Goal: Task Accomplishment & Management: Manage account settings

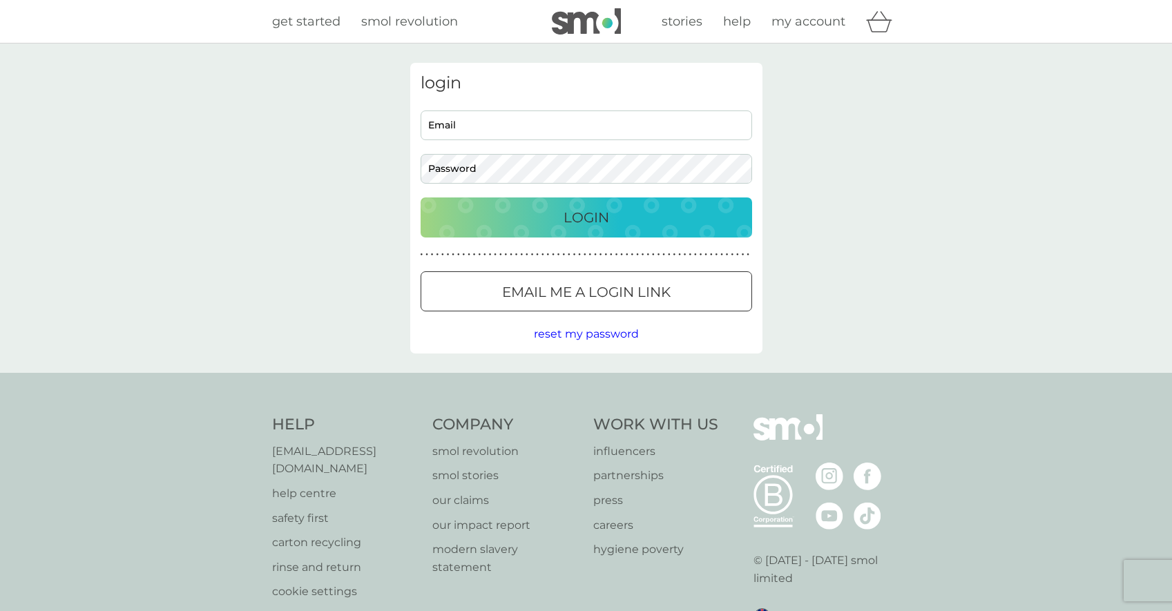
type input "alexandrahaechler@gmail.com"
click at [629, 244] on div "login alexandrahaechler@gmail.com Email Password Login ● ● ● ● ● ● ● ● ● ● ● ● …" at bounding box center [586, 208] width 352 height 291
click at [617, 215] on div "Login" at bounding box center [586, 217] width 304 height 22
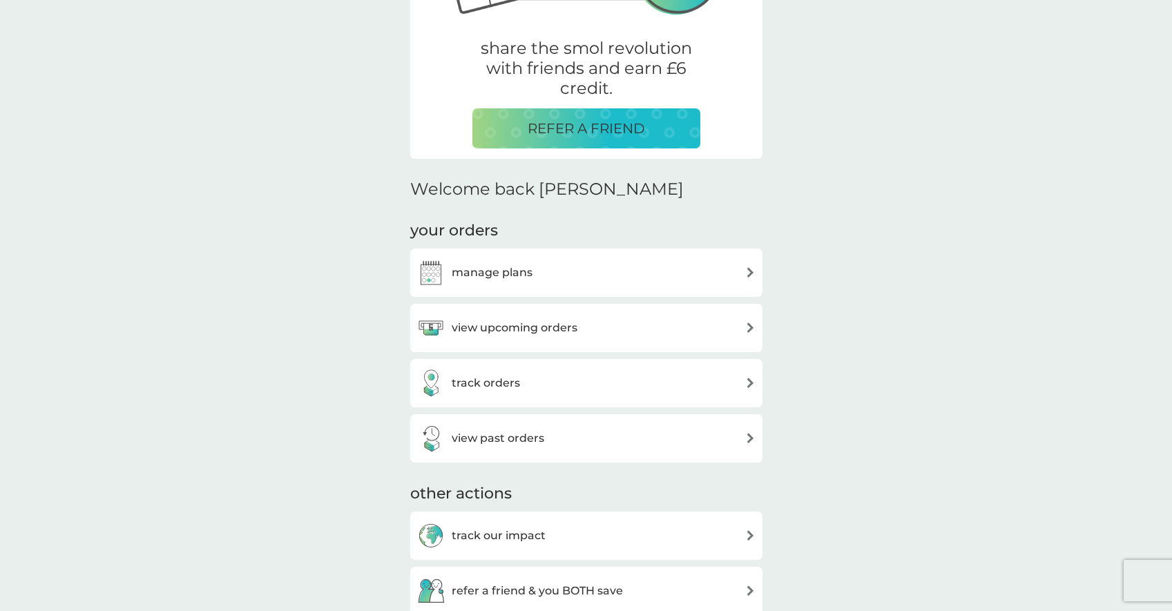
scroll to position [305, 0]
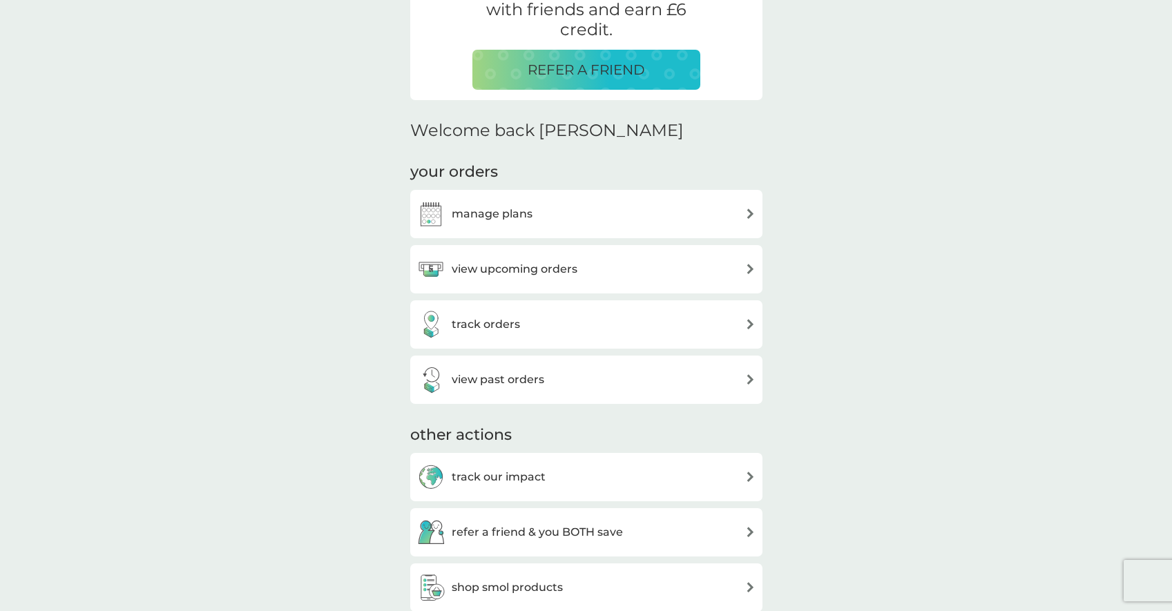
click at [573, 217] on div "manage plans" at bounding box center [586, 214] width 338 height 28
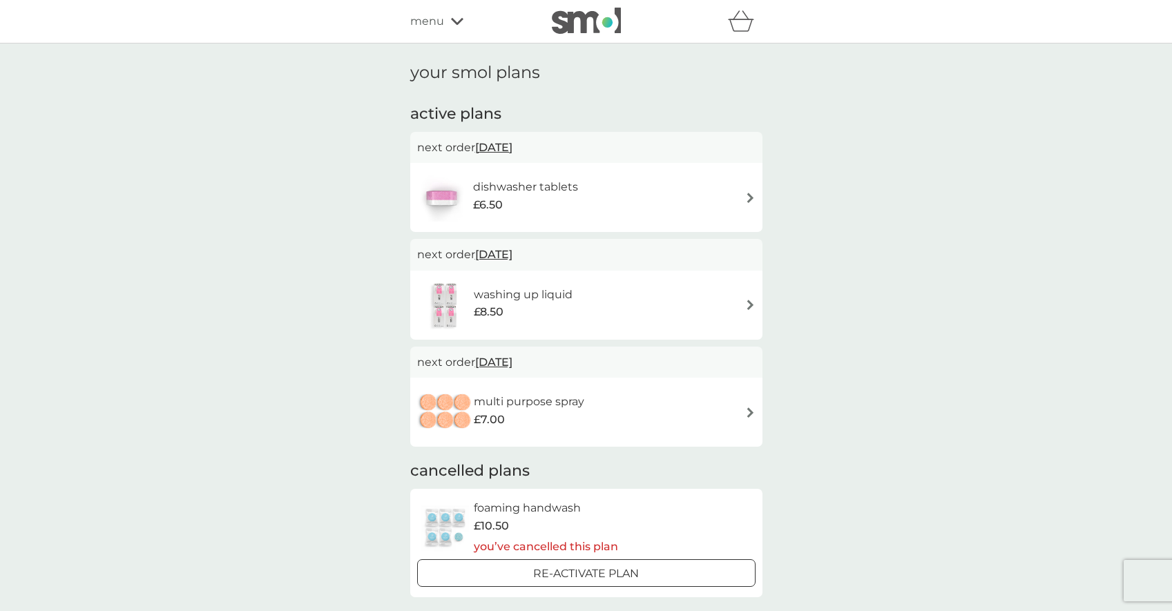
click at [746, 416] on img at bounding box center [750, 412] width 10 height 10
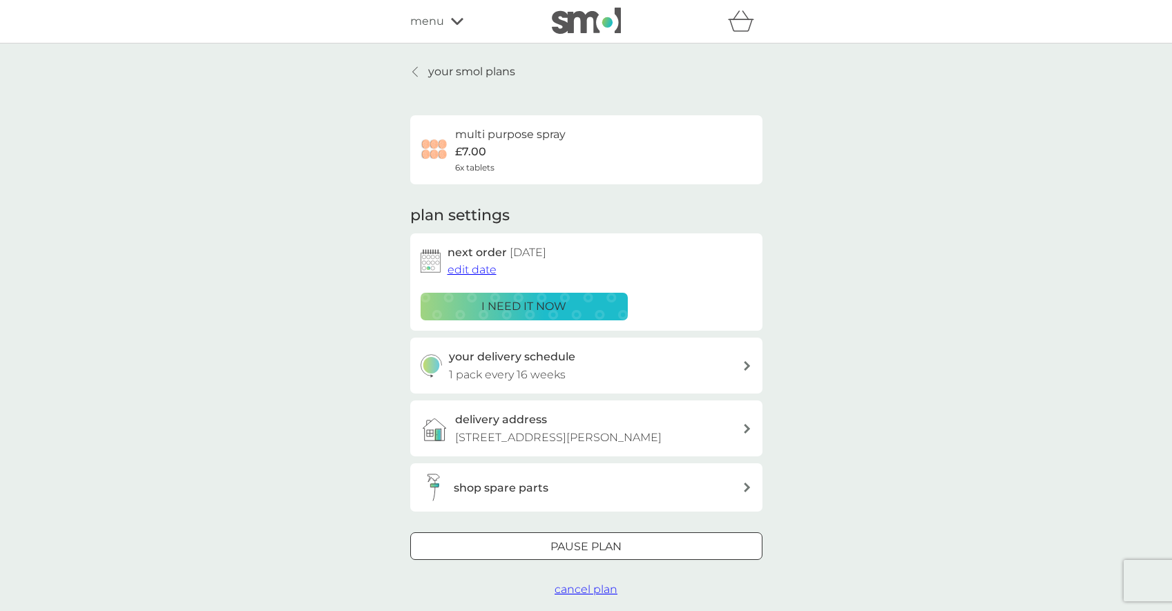
click at [476, 300] on div "i need it now" at bounding box center [523, 307] width 189 height 18
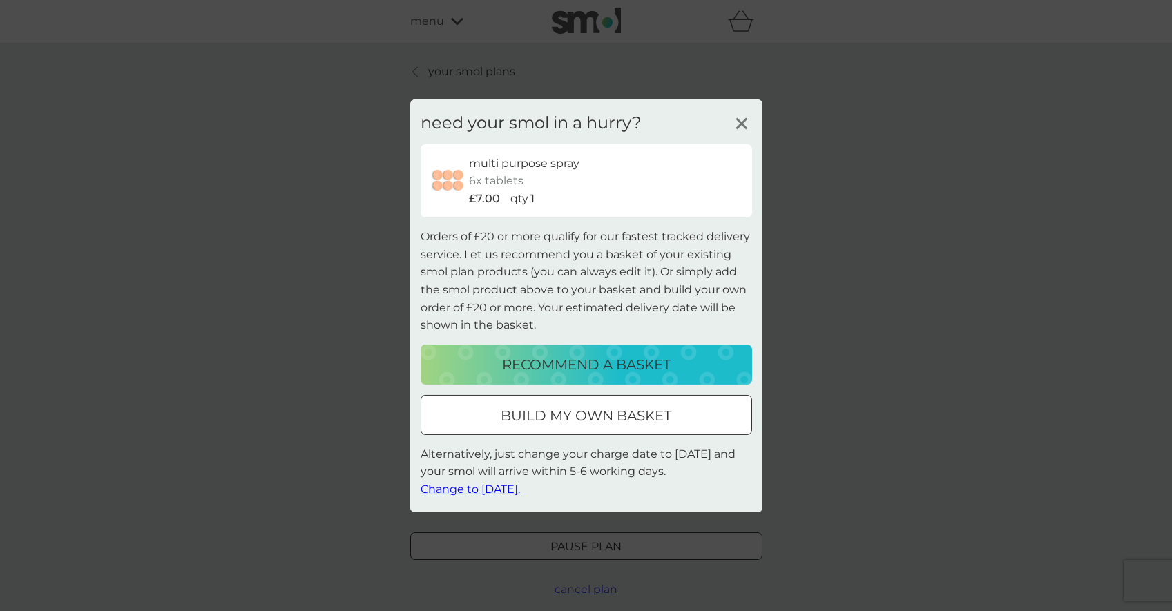
click at [733, 113] on icon at bounding box center [741, 123] width 21 height 21
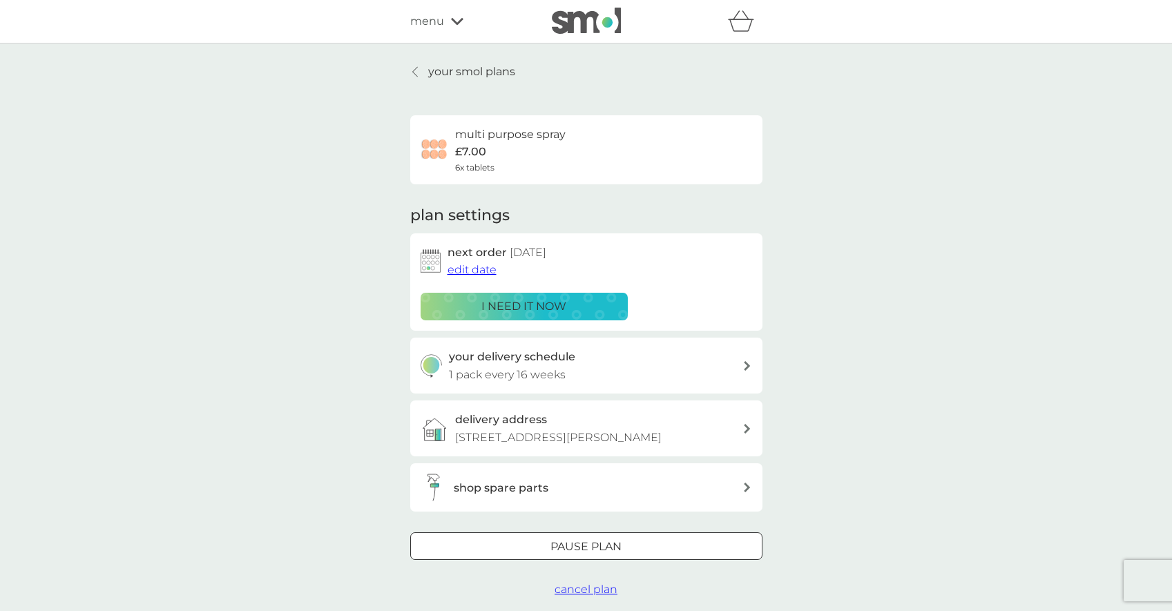
click at [514, 138] on h6 "multi purpose spray" at bounding box center [510, 135] width 110 height 18
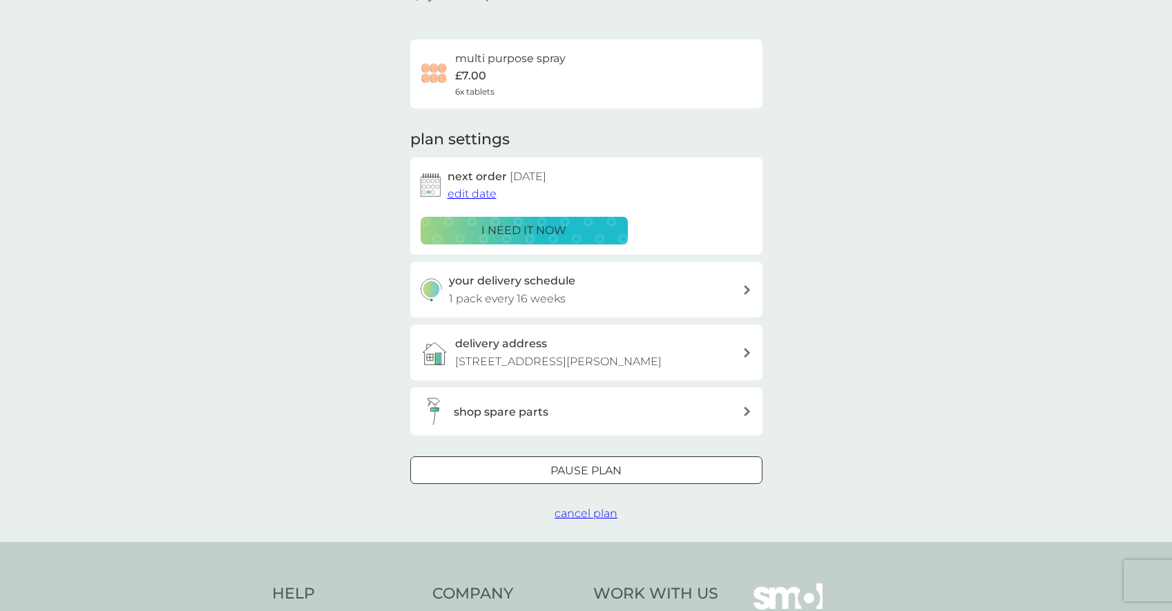
scroll to position [79, 0]
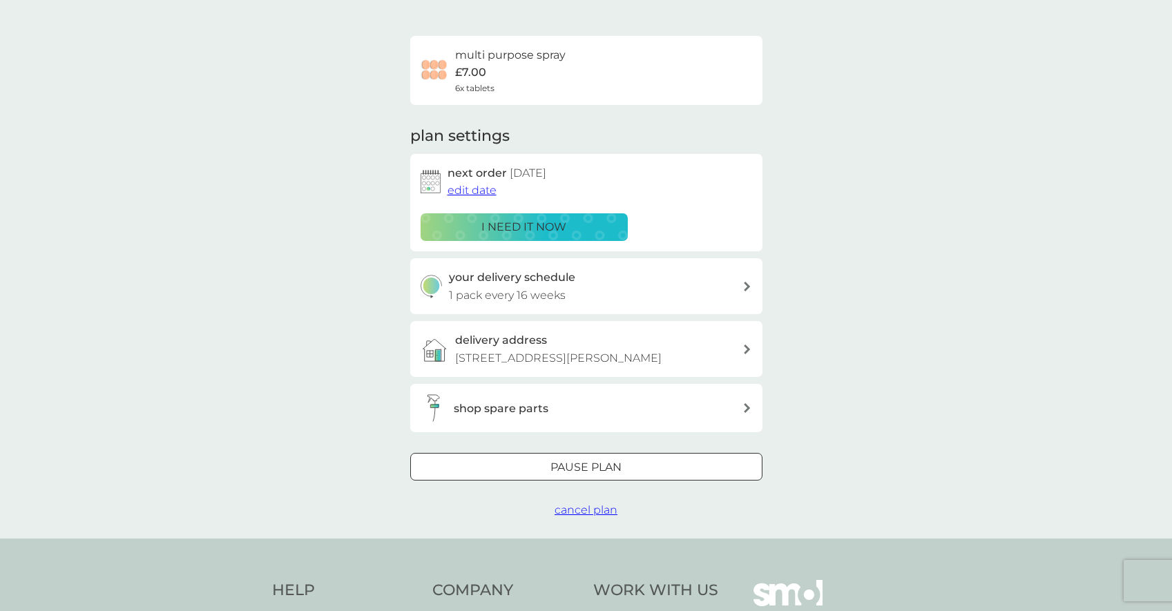
click at [601, 516] on span "cancel plan" at bounding box center [585, 509] width 63 height 13
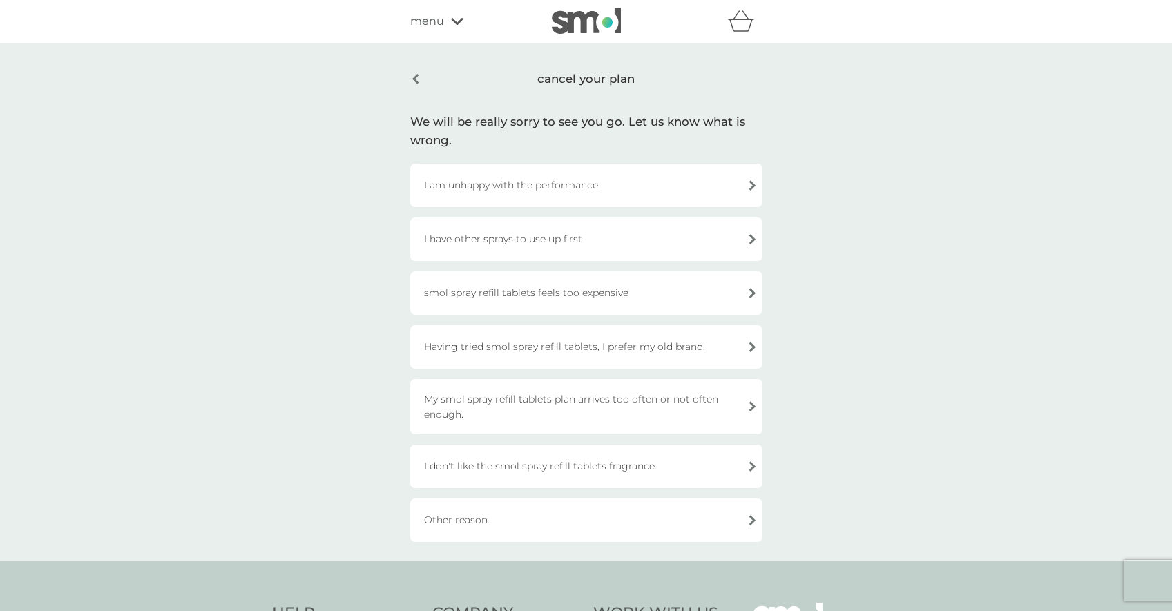
click at [493, 519] on div "Other reason." at bounding box center [586, 520] width 352 height 43
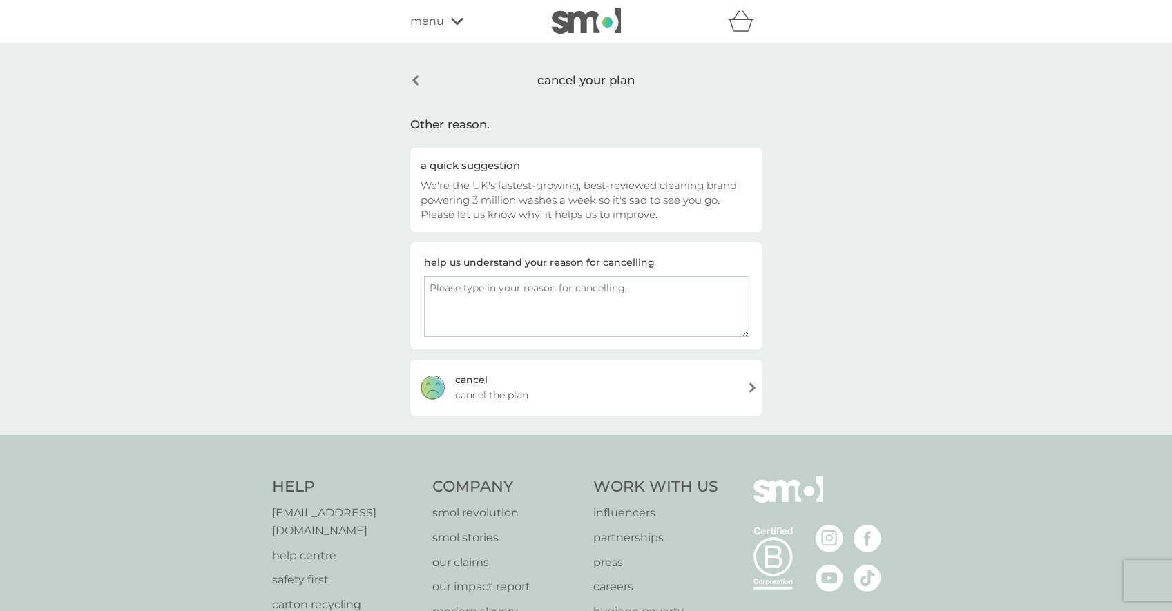
click at [488, 292] on textarea at bounding box center [586, 306] width 325 height 61
type textarea "I have more than enough for a while."
click at [661, 369] on div "[PERSON_NAME] the plan" at bounding box center [586, 387] width 352 height 55
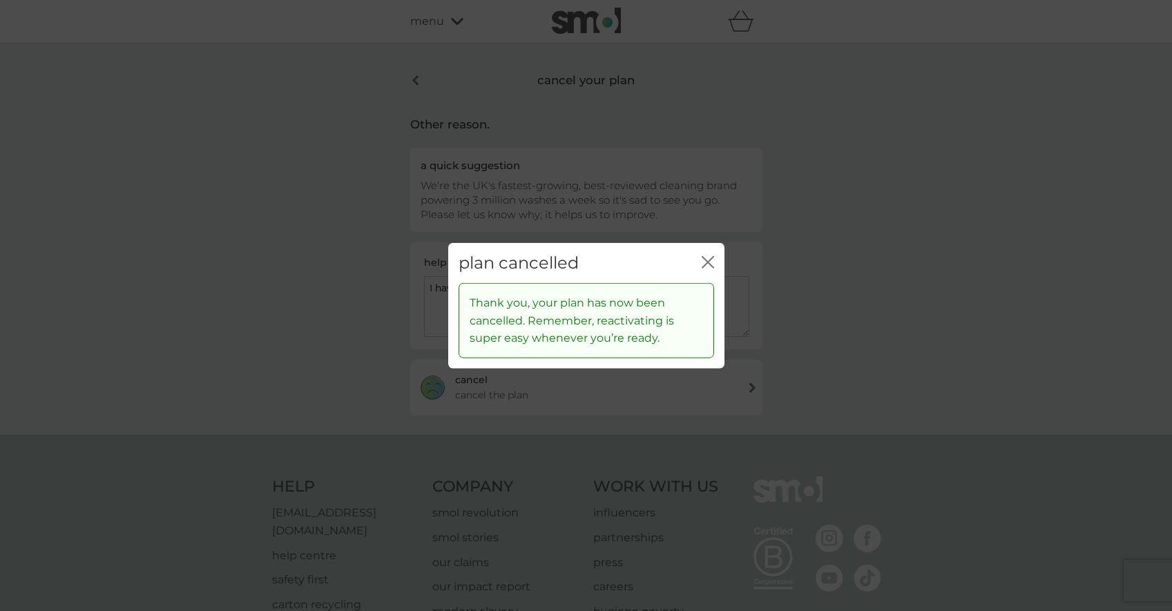
click at [713, 250] on div "plan cancelled close" at bounding box center [586, 262] width 276 height 41
click at [710, 260] on icon "close" at bounding box center [707, 261] width 12 height 12
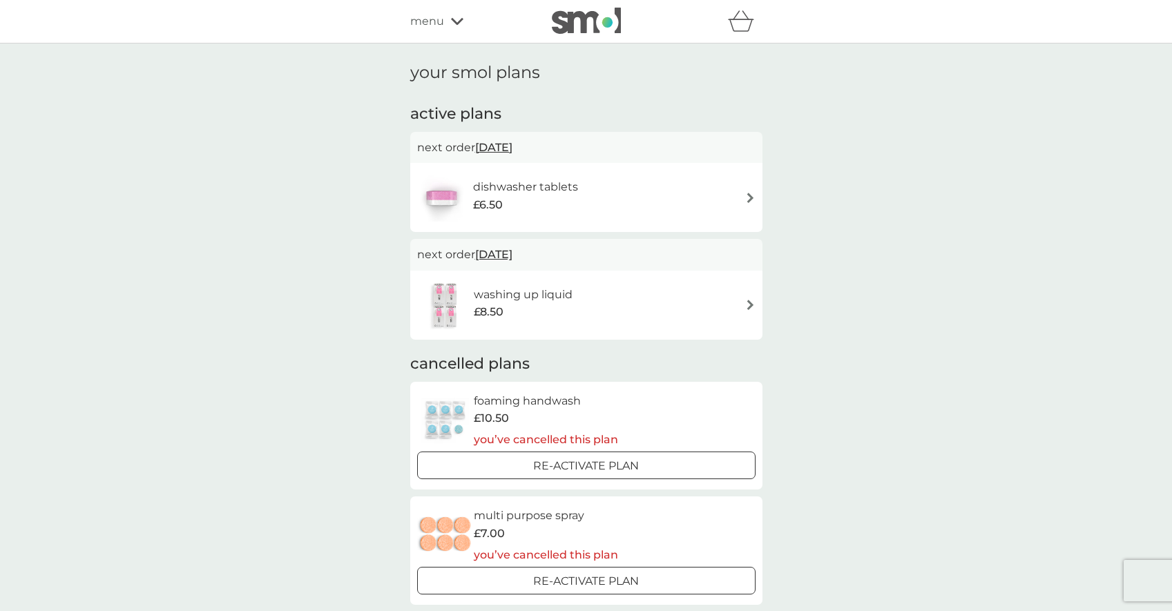
click at [569, 318] on div "£8.50" at bounding box center [523, 312] width 99 height 18
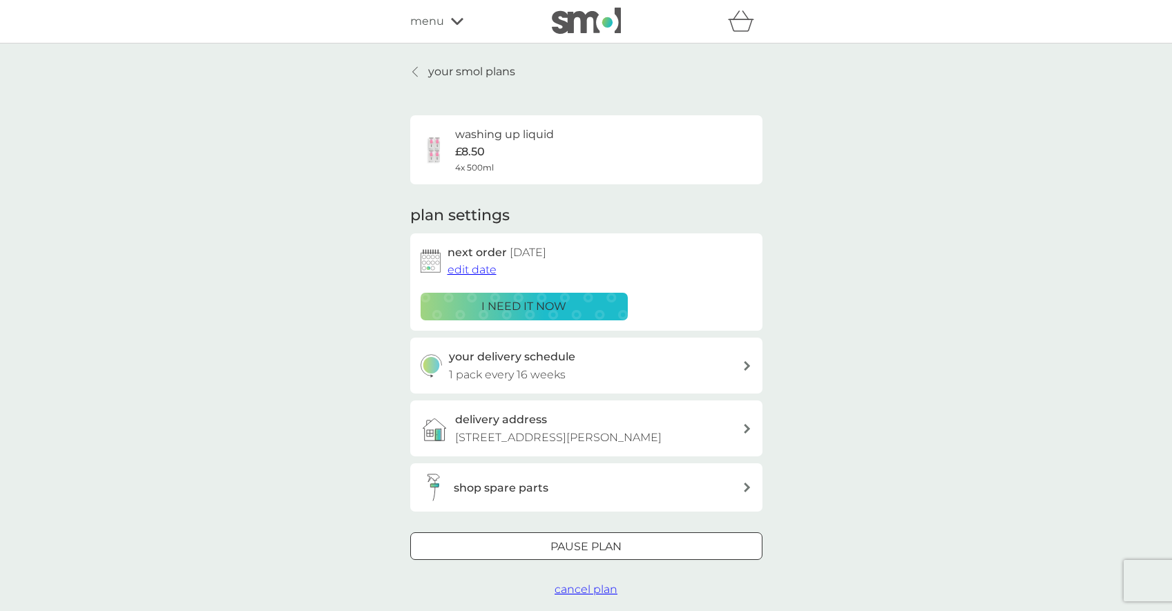
click at [586, 593] on span "cancel plan" at bounding box center [585, 589] width 63 height 13
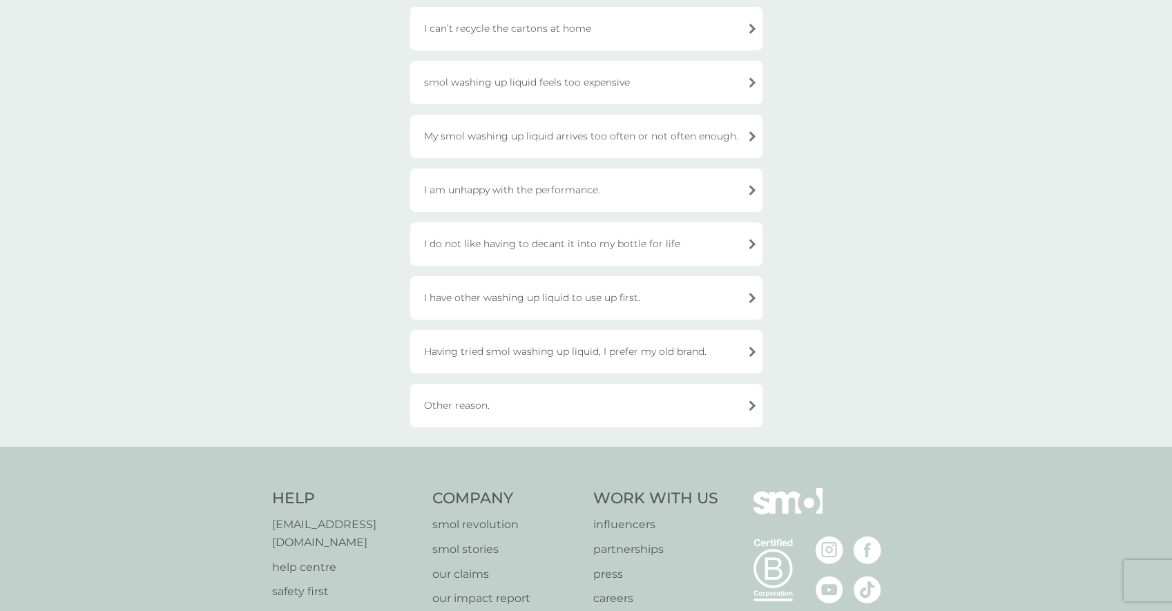
scroll to position [356, 0]
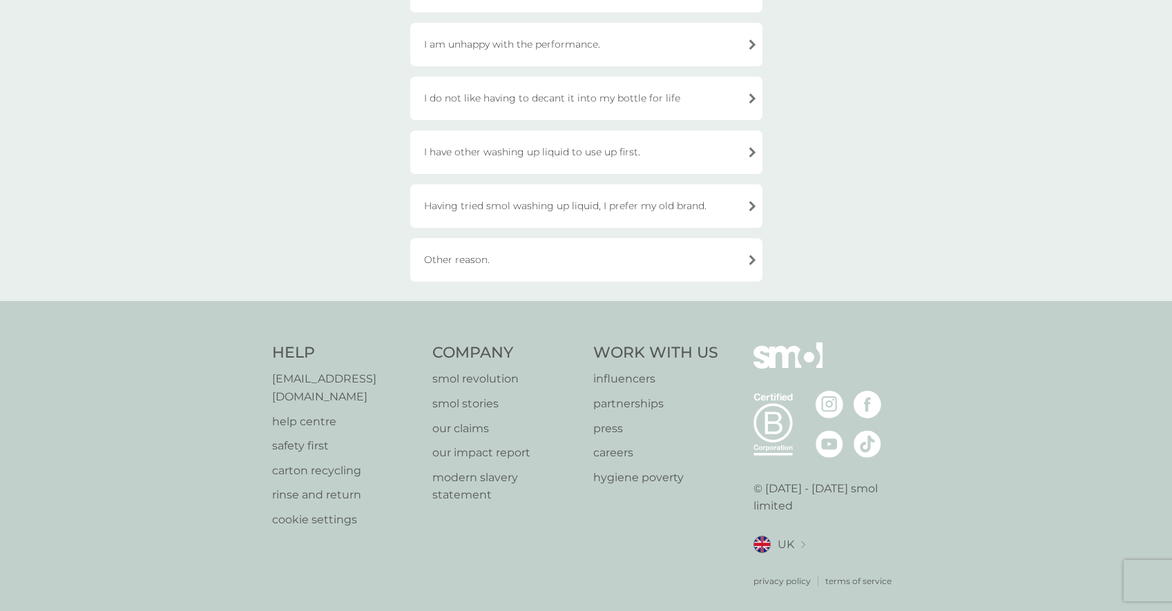
click at [494, 263] on div "Other reason." at bounding box center [586, 259] width 352 height 43
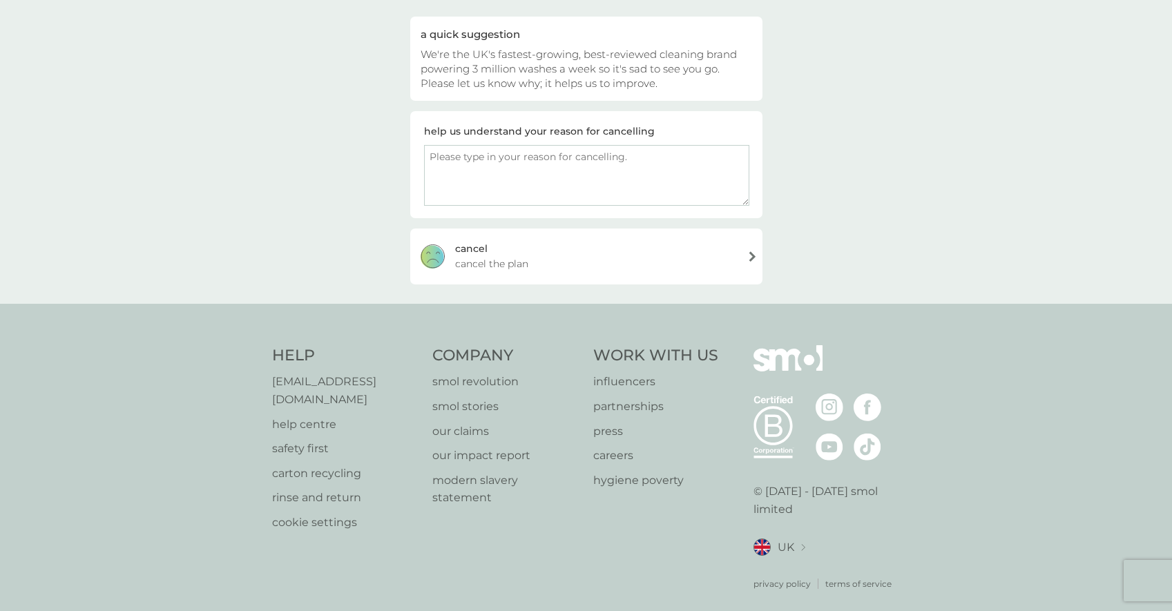
click at [471, 172] on textarea at bounding box center [586, 175] width 325 height 61
type textarea "i"
type textarea "I have more than enough right now"
click at [526, 237] on div "[PERSON_NAME] the plan" at bounding box center [586, 256] width 352 height 55
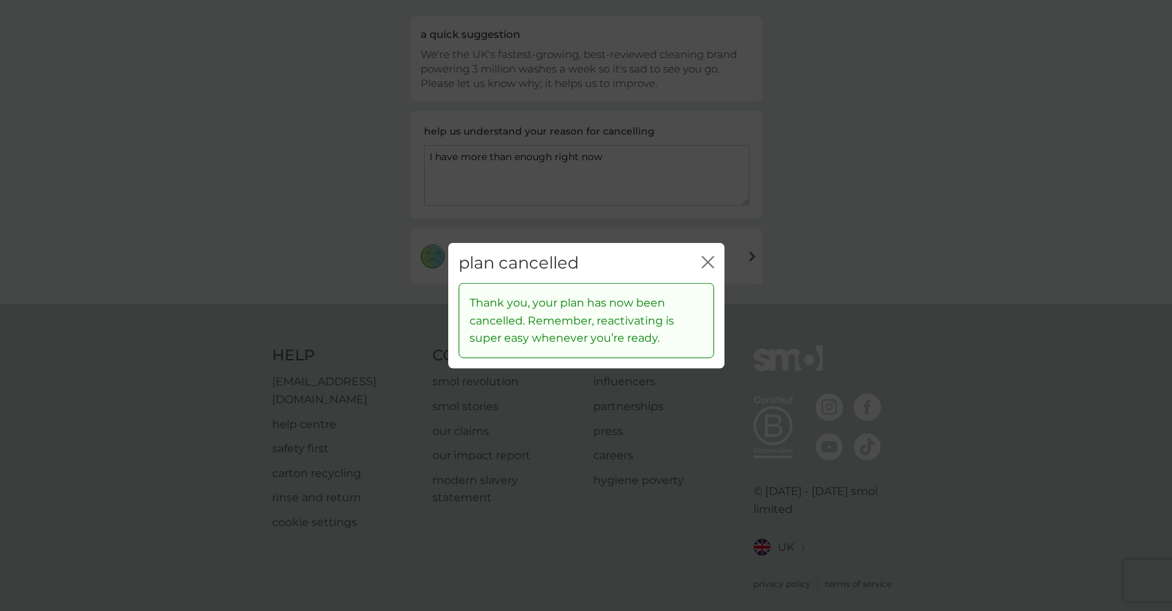
click at [706, 258] on icon "close" at bounding box center [707, 261] width 12 height 12
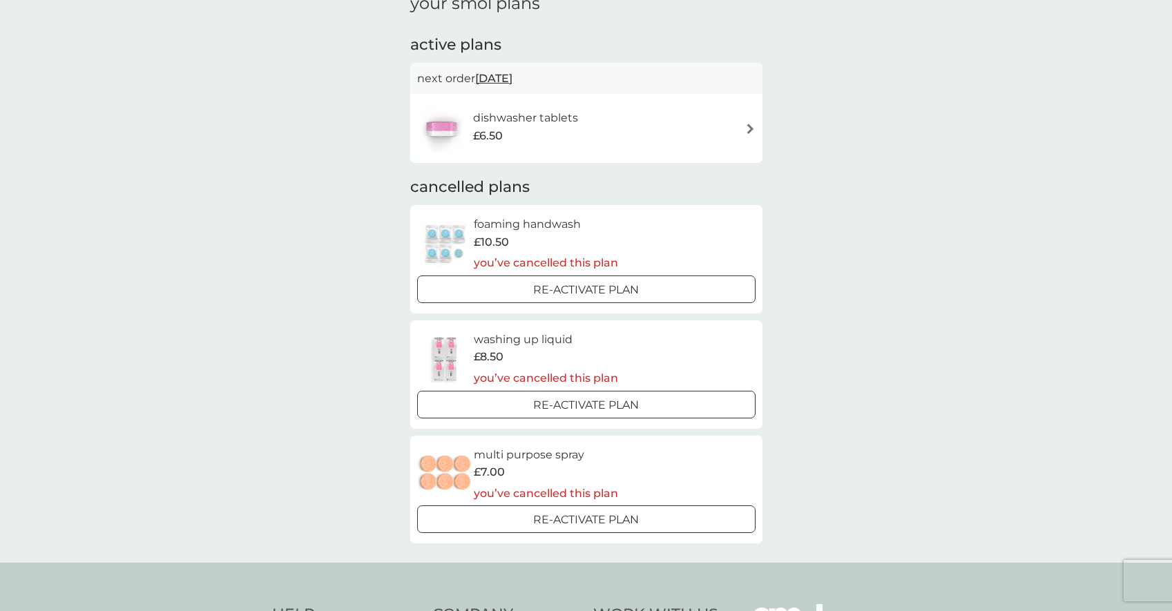
scroll to position [63, 0]
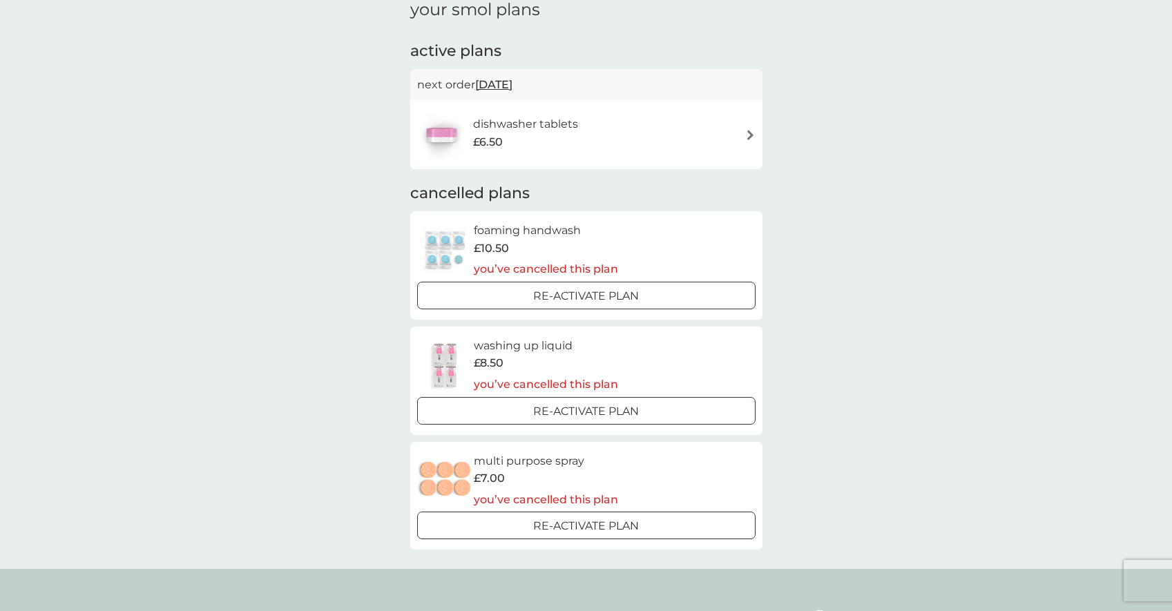
click at [193, 77] on div "your smol plans active plans next order [DATE] dishwasher tablets £6.50 cancell…" at bounding box center [586, 275] width 1172 height 588
